Goal: Check status: Check status

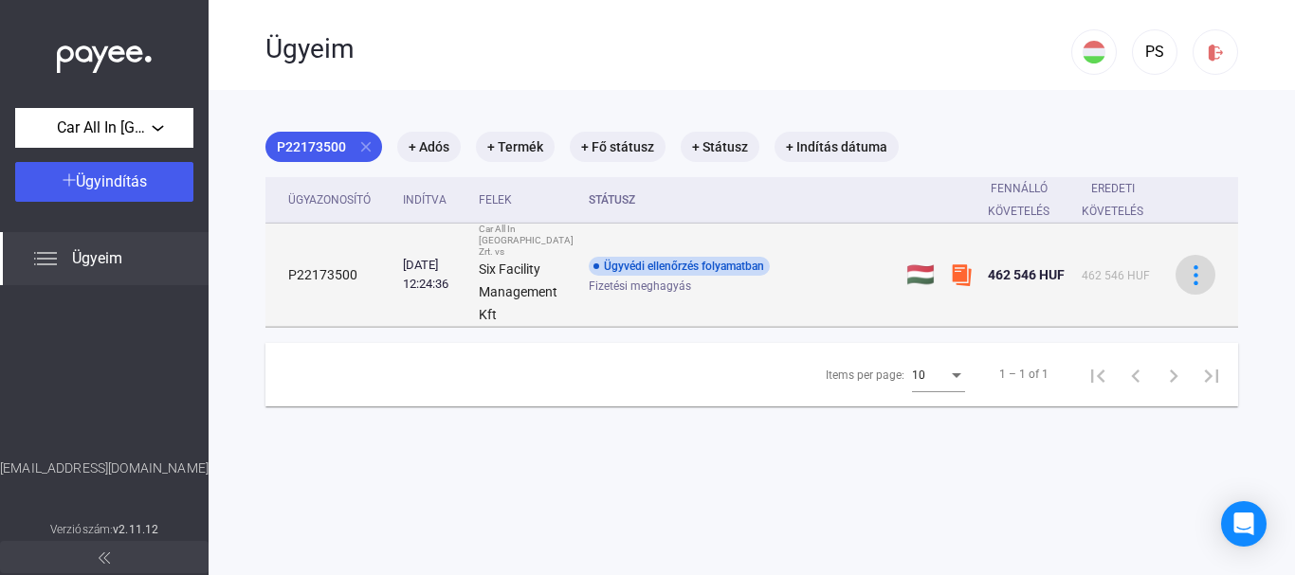
click at [1186, 271] on img at bounding box center [1196, 275] width 20 height 20
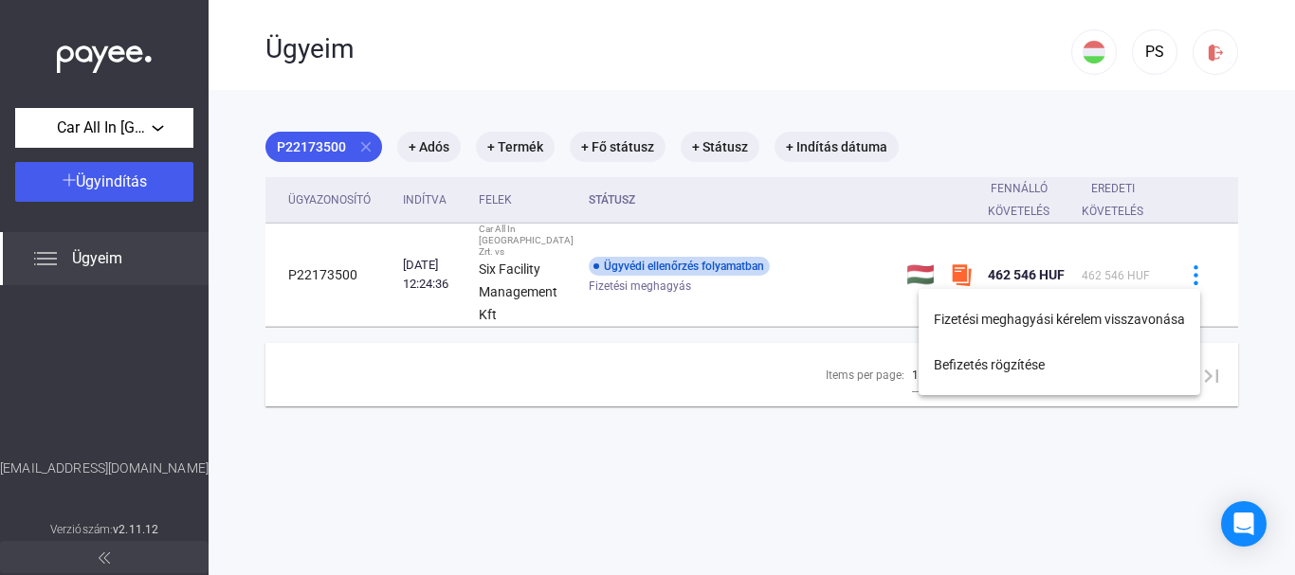
drag, startPoint x: 734, startPoint y: 45, endPoint x: 724, endPoint y: 44, distance: 10.5
click at [729, 45] on div at bounding box center [647, 287] width 1295 height 575
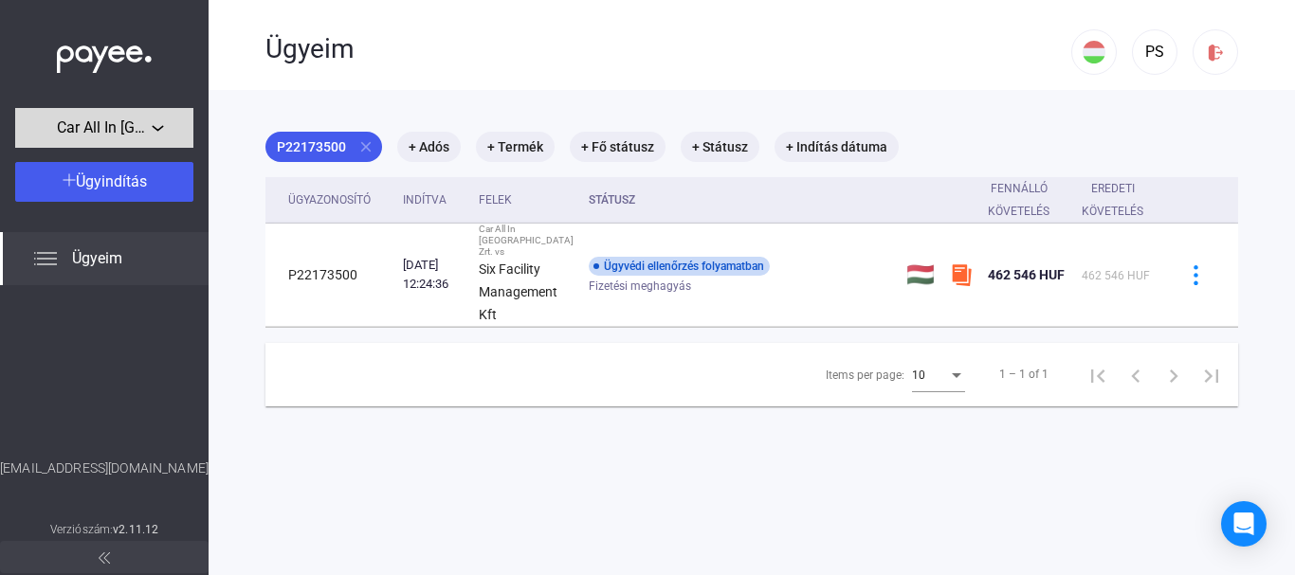
click at [154, 127] on div "Car All In [GEOGRAPHIC_DATA] Zrt." at bounding box center [104, 129] width 167 height 24
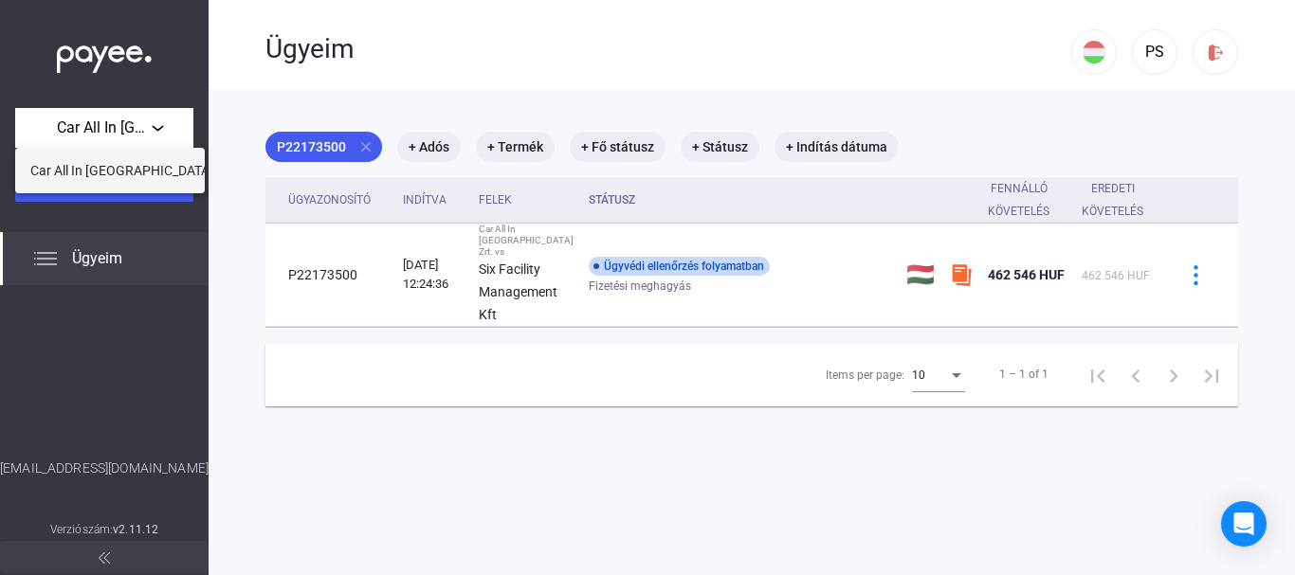
click at [134, 170] on span "Car All In [GEOGRAPHIC_DATA] Zrt." at bounding box center [133, 170] width 207 height 23
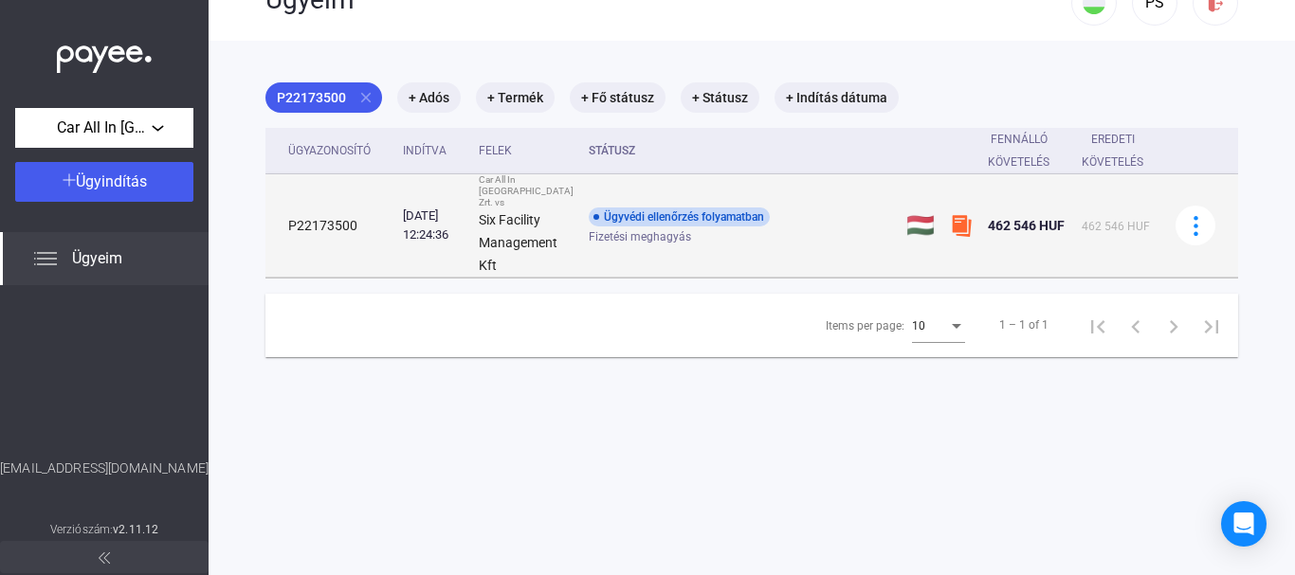
scroll to position [90, 0]
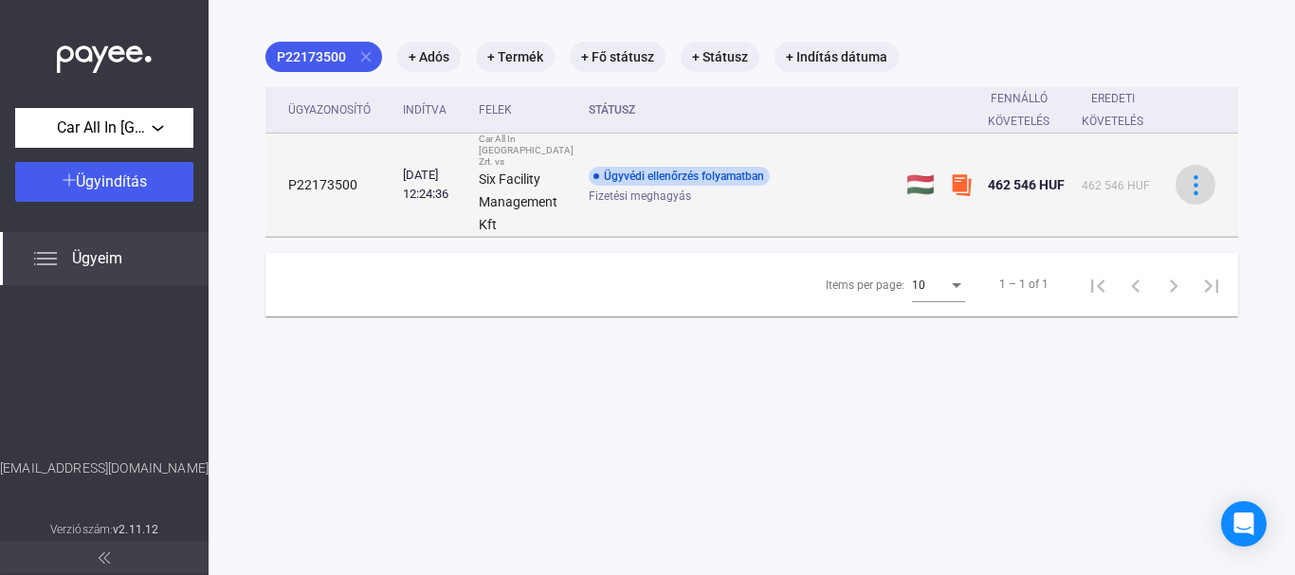
click at [1186, 178] on img at bounding box center [1196, 185] width 20 height 20
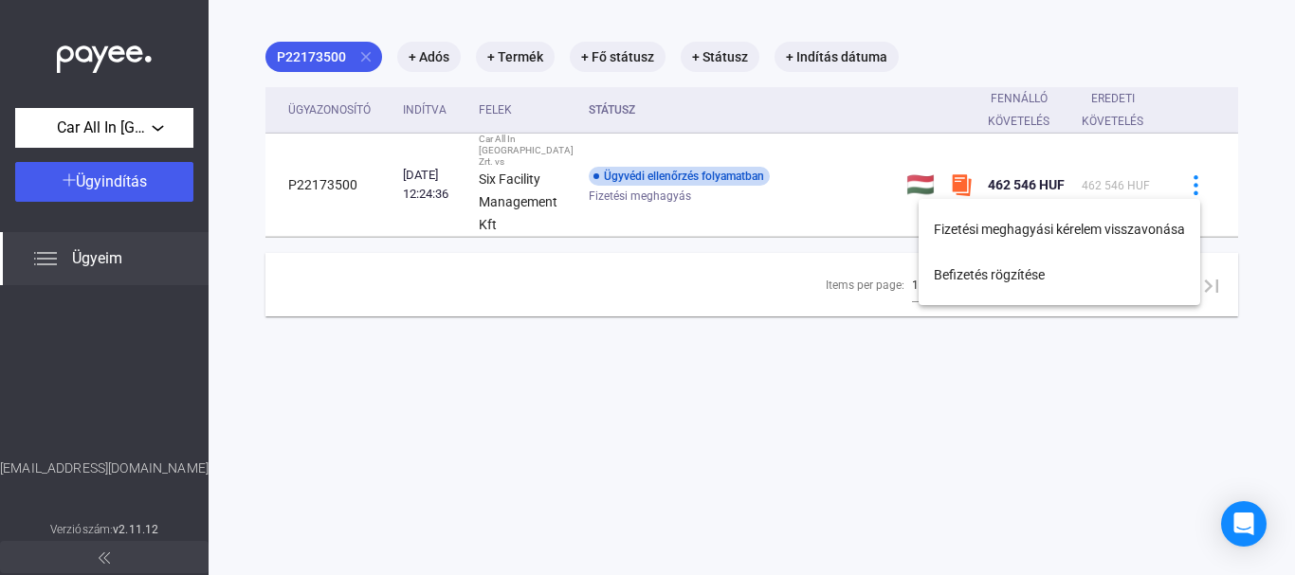
click at [857, 363] on div at bounding box center [647, 287] width 1295 height 575
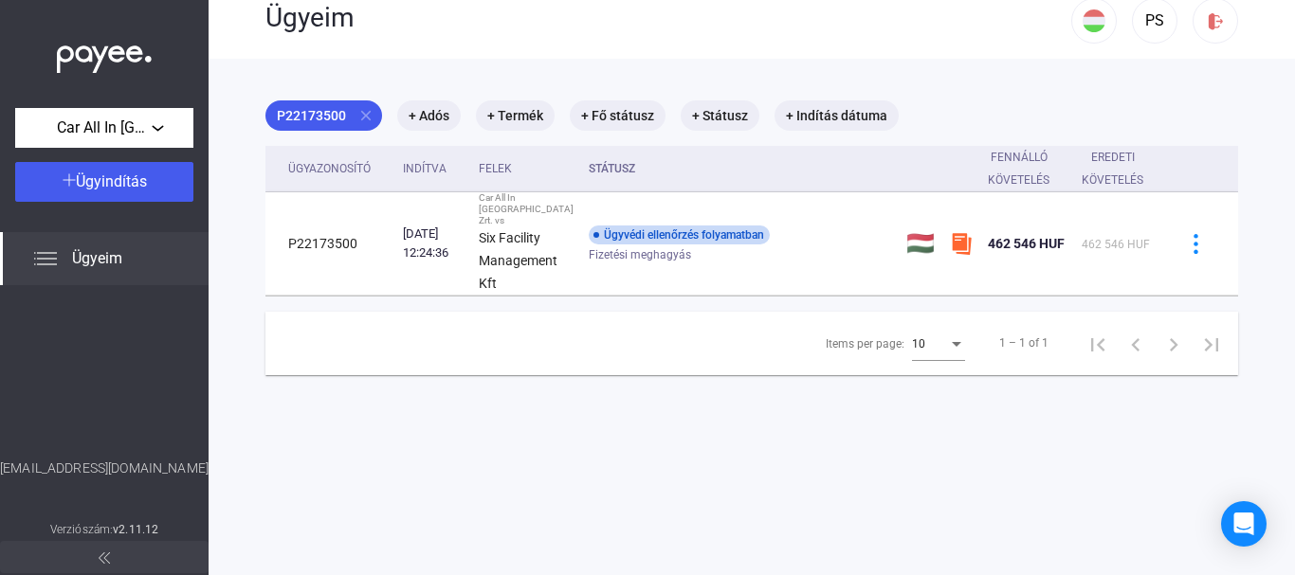
scroll to position [0, 0]
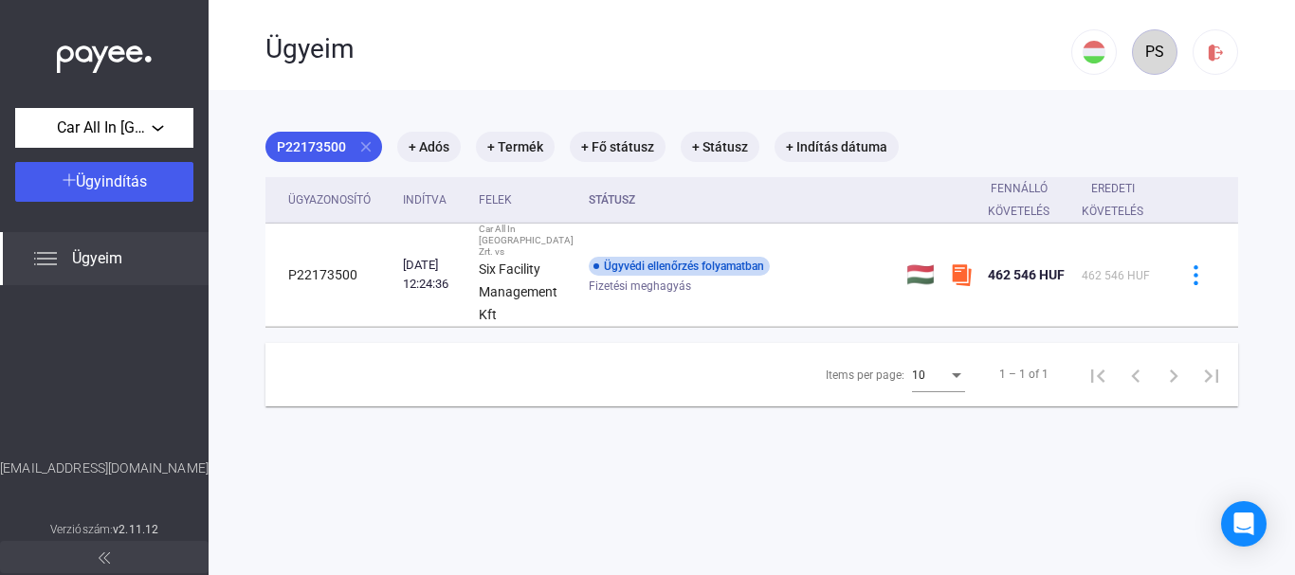
click at [1138, 47] on div "PS" at bounding box center [1154, 52] width 32 height 23
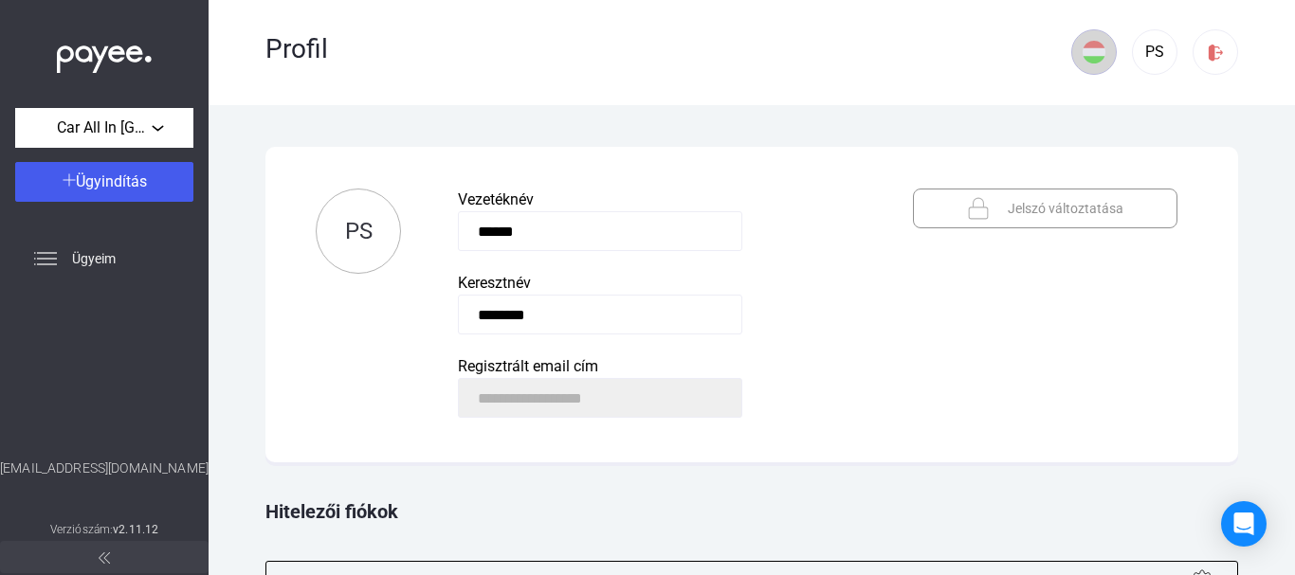
click at [1084, 54] on img at bounding box center [1093, 52] width 23 height 23
click at [499, 24] on div at bounding box center [647, 287] width 1295 height 575
click at [106, 270] on div "Ügyeim" at bounding box center [104, 258] width 208 height 53
